Goal: Find specific page/section: Find specific page/section

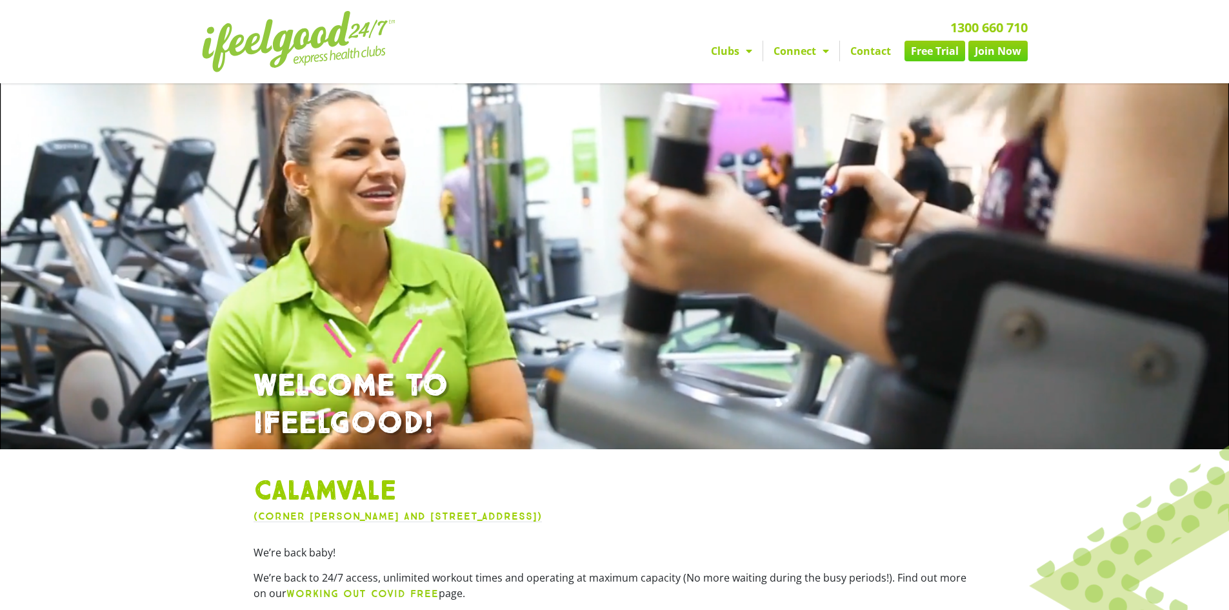
click at [874, 49] on link "Contact" at bounding box center [870, 51] width 61 height 21
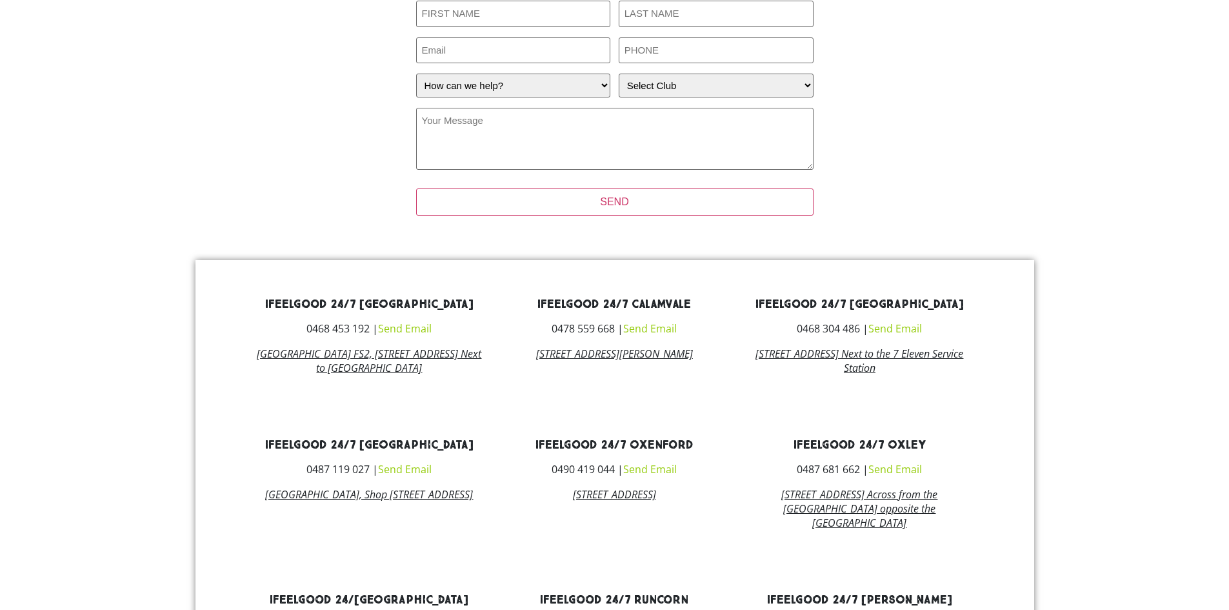
scroll to position [387, 0]
click at [655, 328] on link "Send Email" at bounding box center [650, 327] width 54 height 14
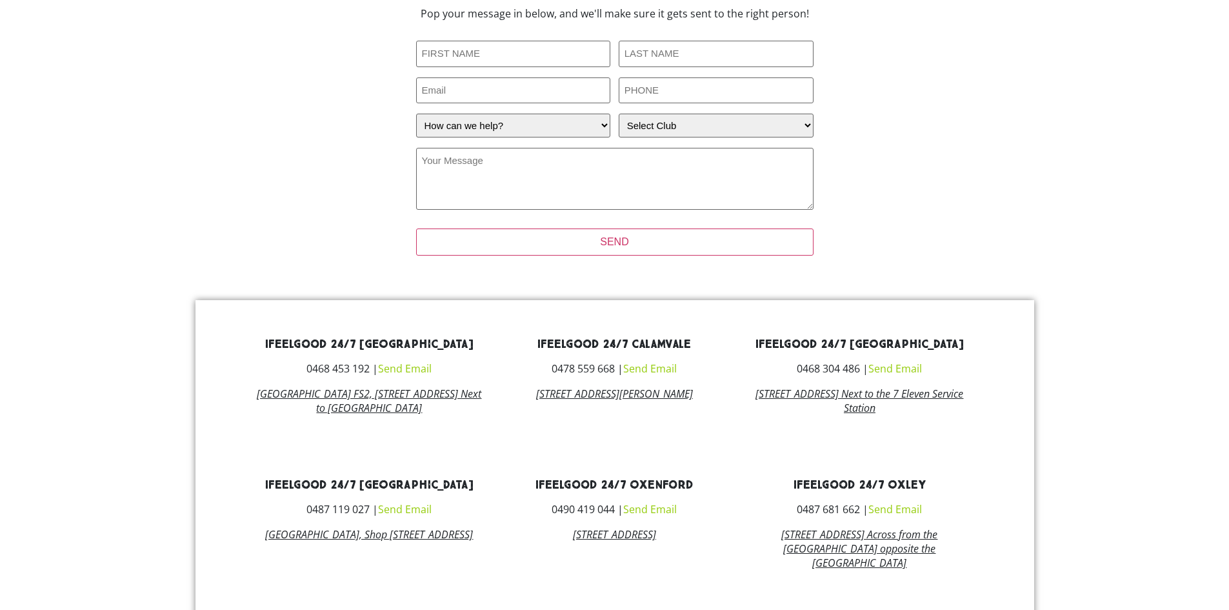
scroll to position [332, 0]
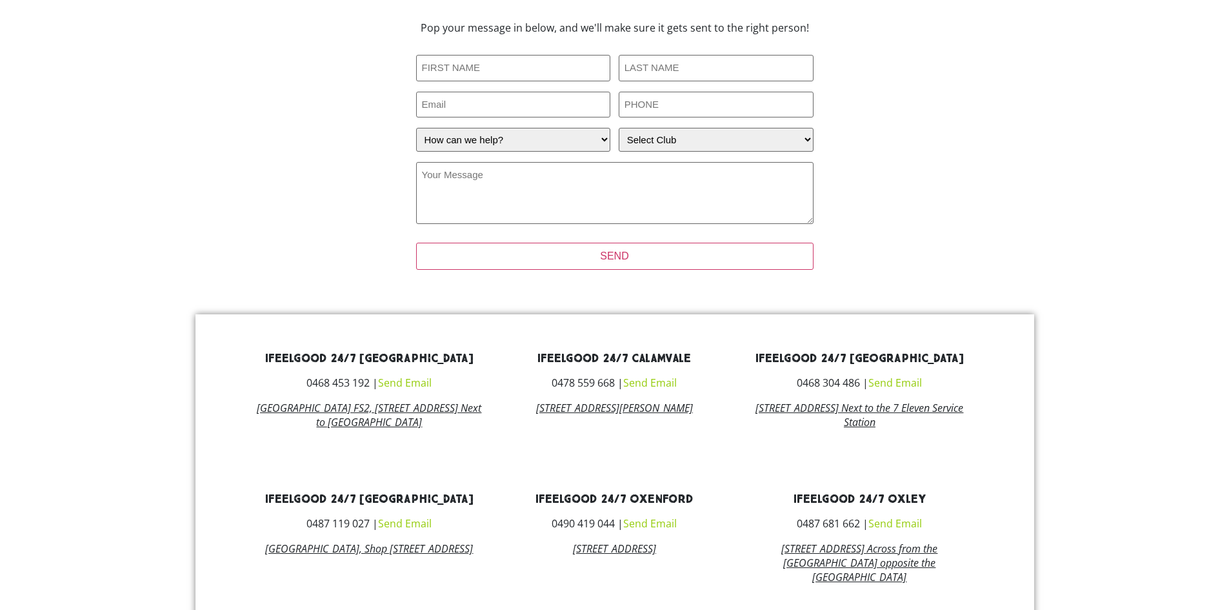
click at [658, 386] on link "Send Email" at bounding box center [650, 383] width 54 height 14
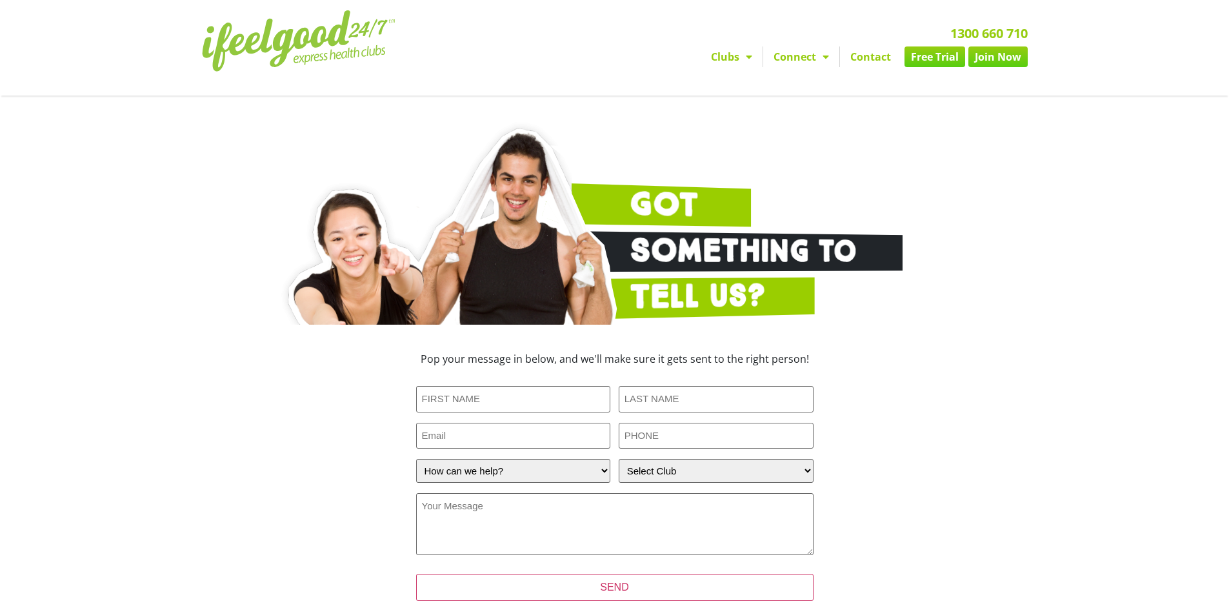
scroll to position [0, 0]
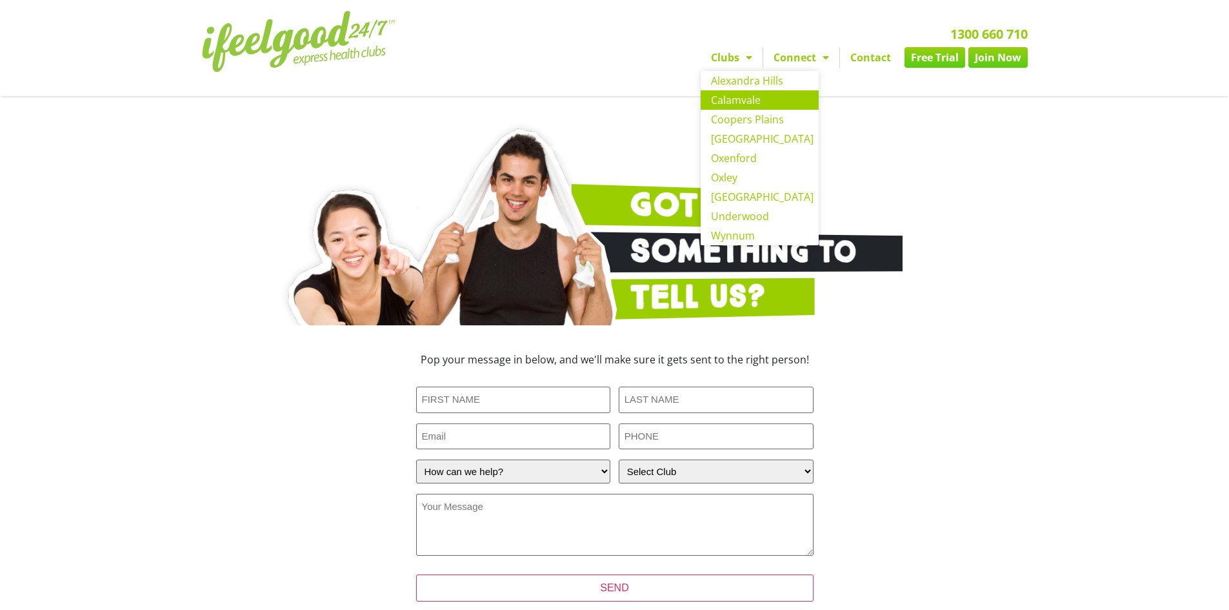
click at [758, 97] on link "Calamvale" at bounding box center [760, 99] width 118 height 19
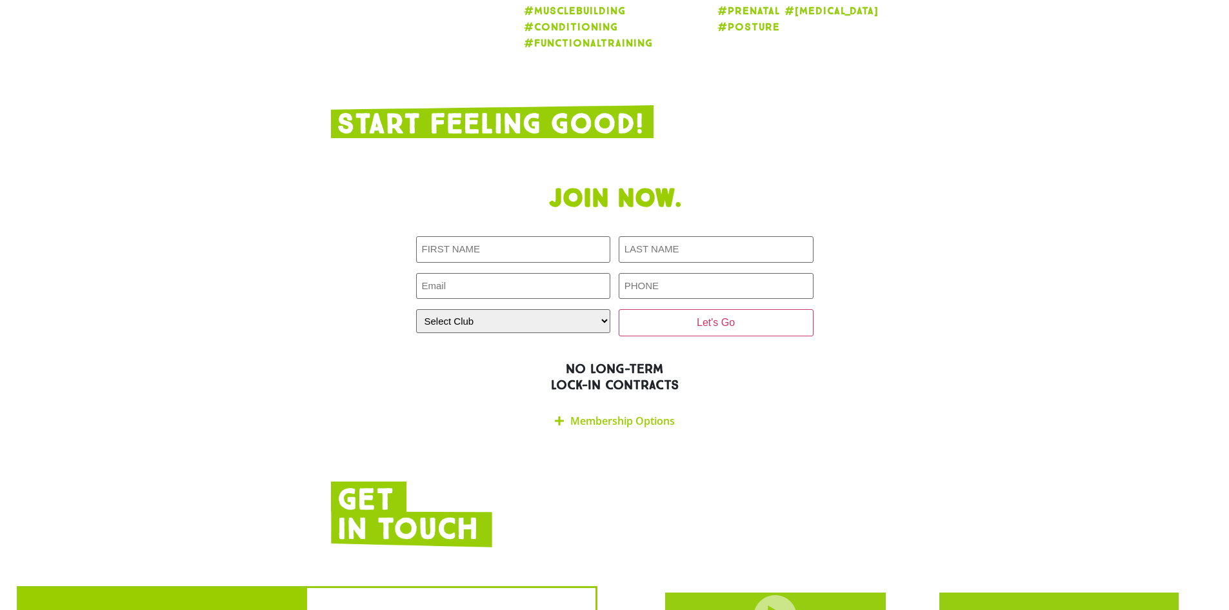
scroll to position [2646, 0]
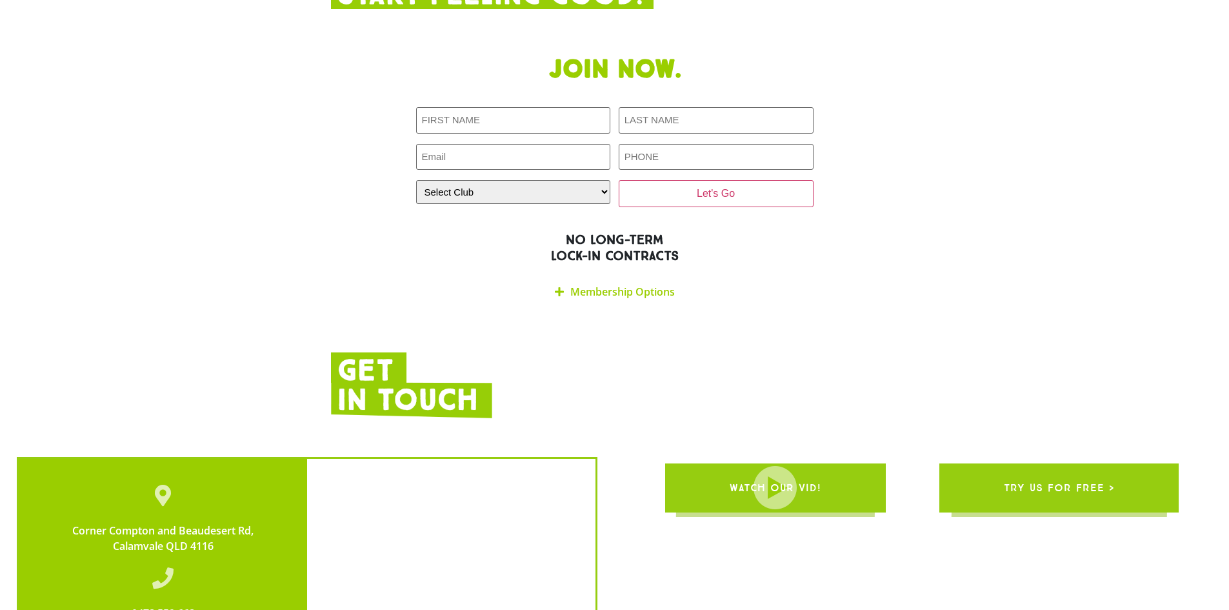
click at [599, 285] on link "Membership Options" at bounding box center [623, 292] width 105 height 14
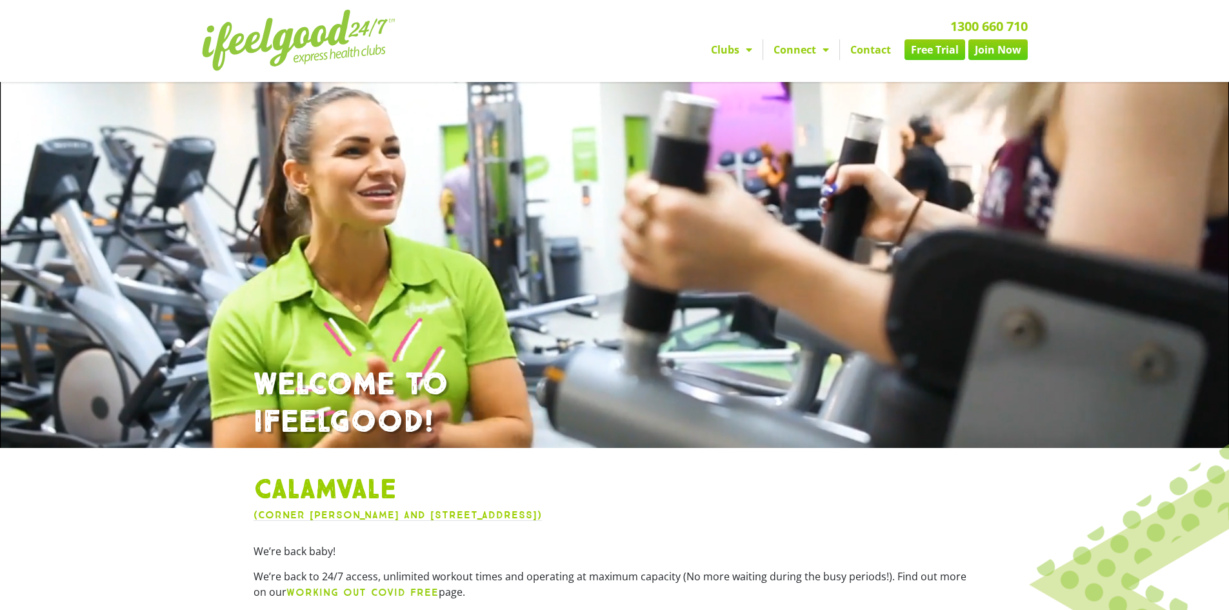
scroll to position [0, 0]
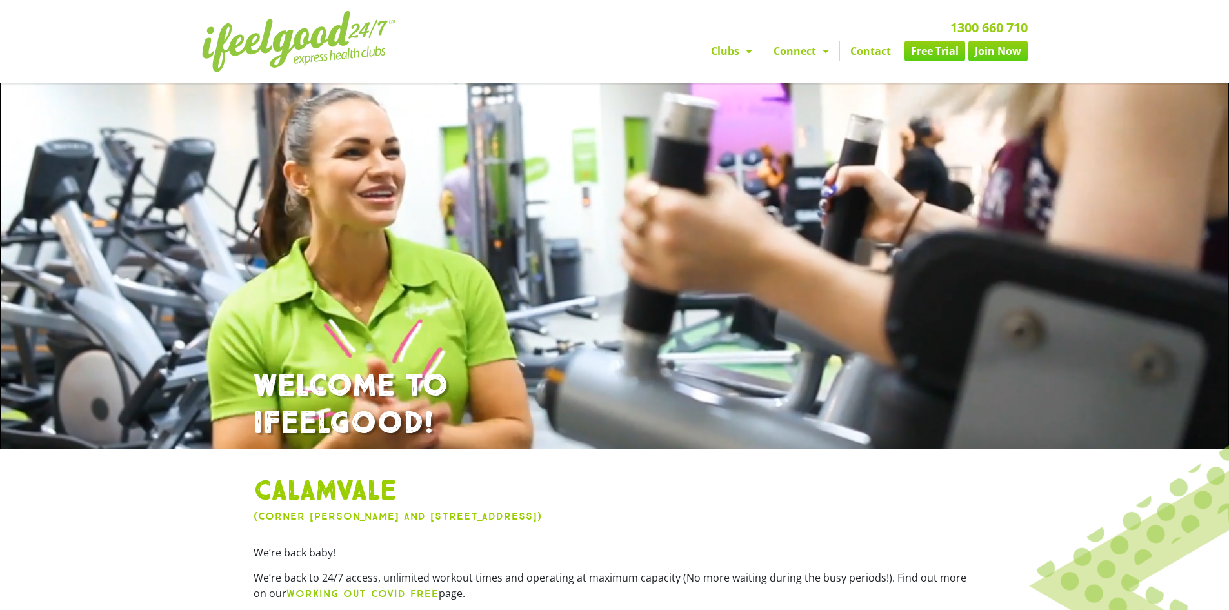
click at [873, 48] on link "Contact" at bounding box center [870, 51] width 61 height 21
